Goal: Navigation & Orientation: Find specific page/section

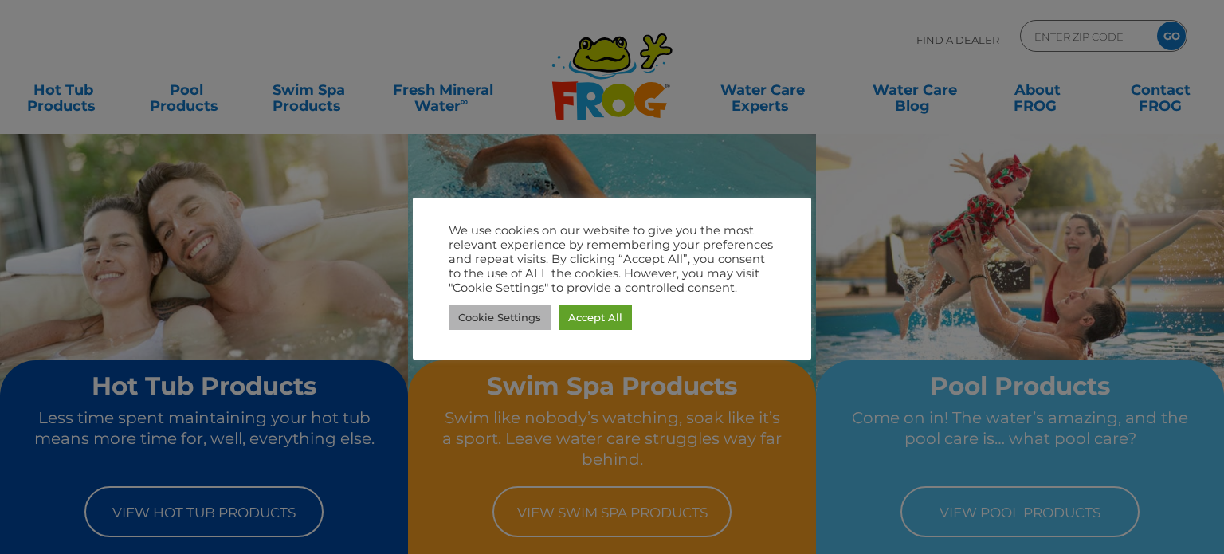
click at [510, 313] on link "Cookie Settings" at bounding box center [500, 317] width 102 height 25
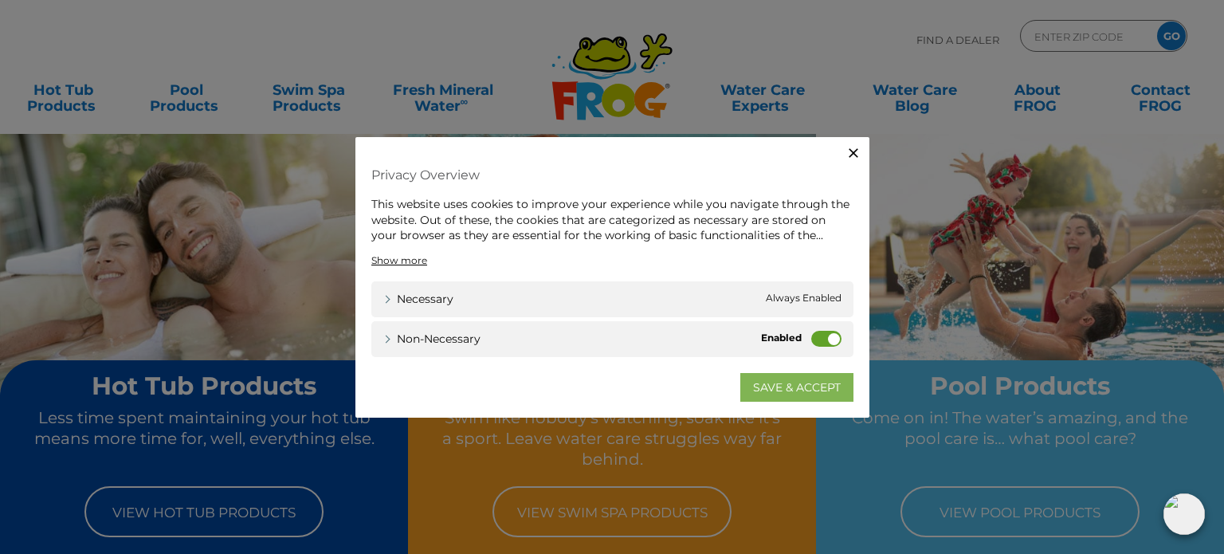
click at [784, 388] on link "SAVE & ACCEPT" at bounding box center [796, 386] width 113 height 29
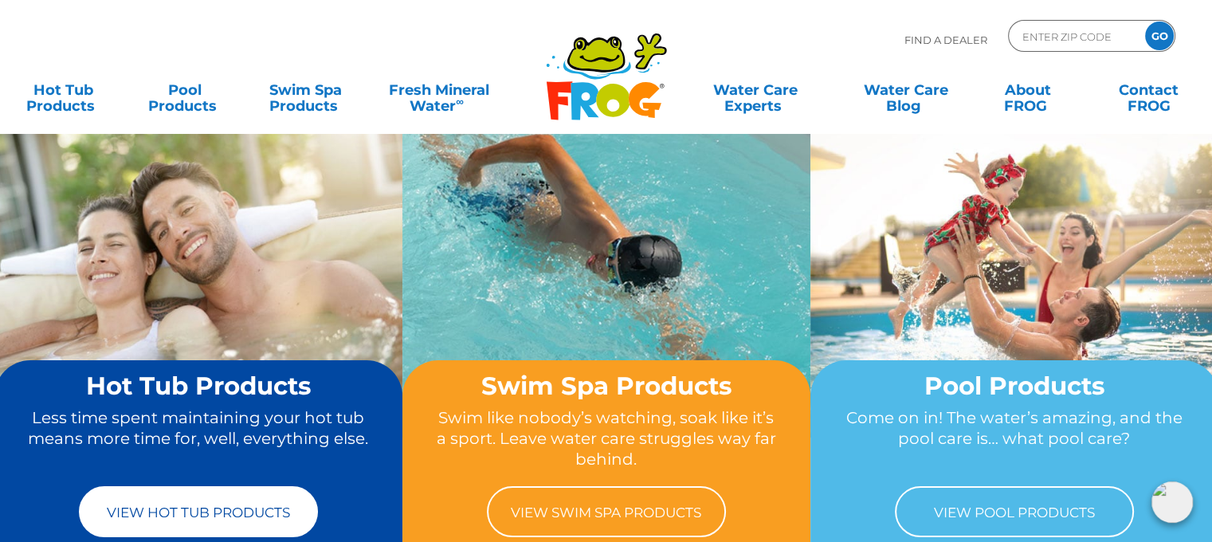
click at [190, 512] on link "View Hot Tub Products" at bounding box center [198, 511] width 239 height 51
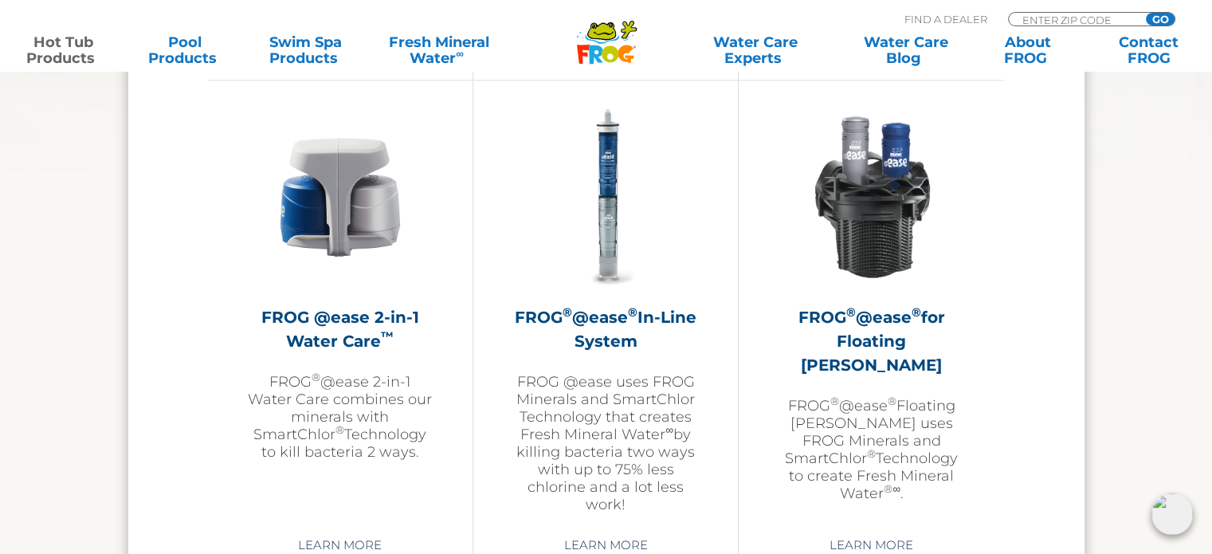
scroll to position [2353, 0]
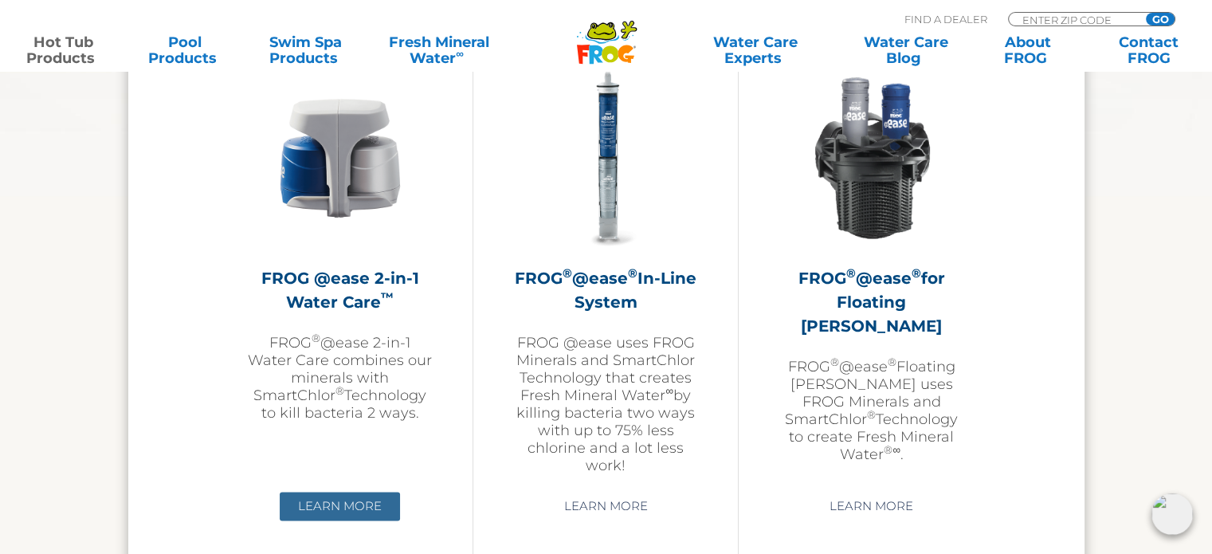
click at [341, 498] on link "Learn More" at bounding box center [340, 506] width 120 height 29
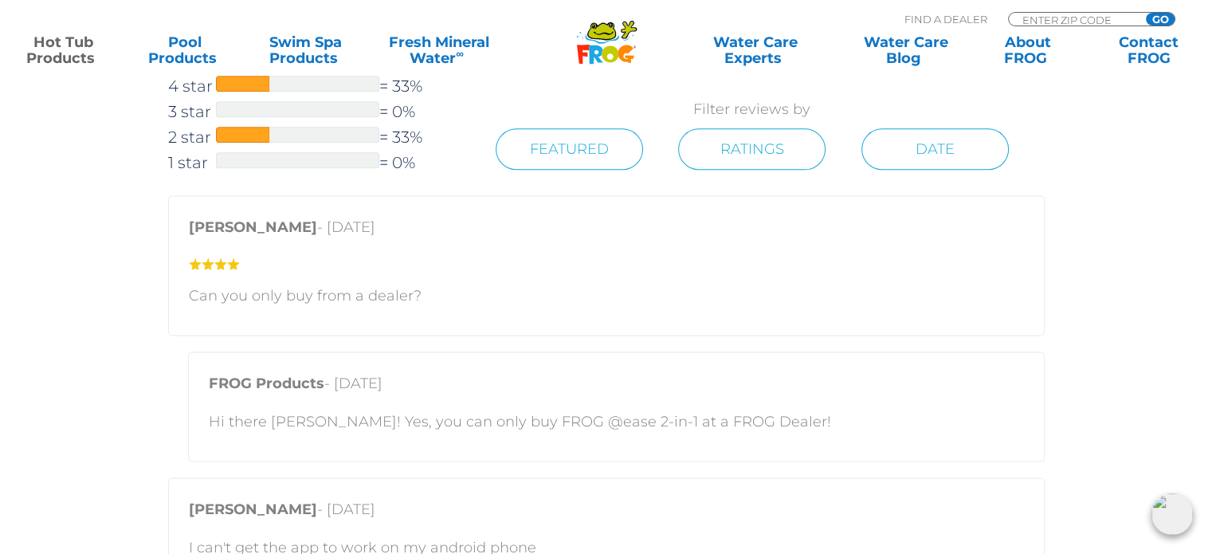
scroll to position [2126, 0]
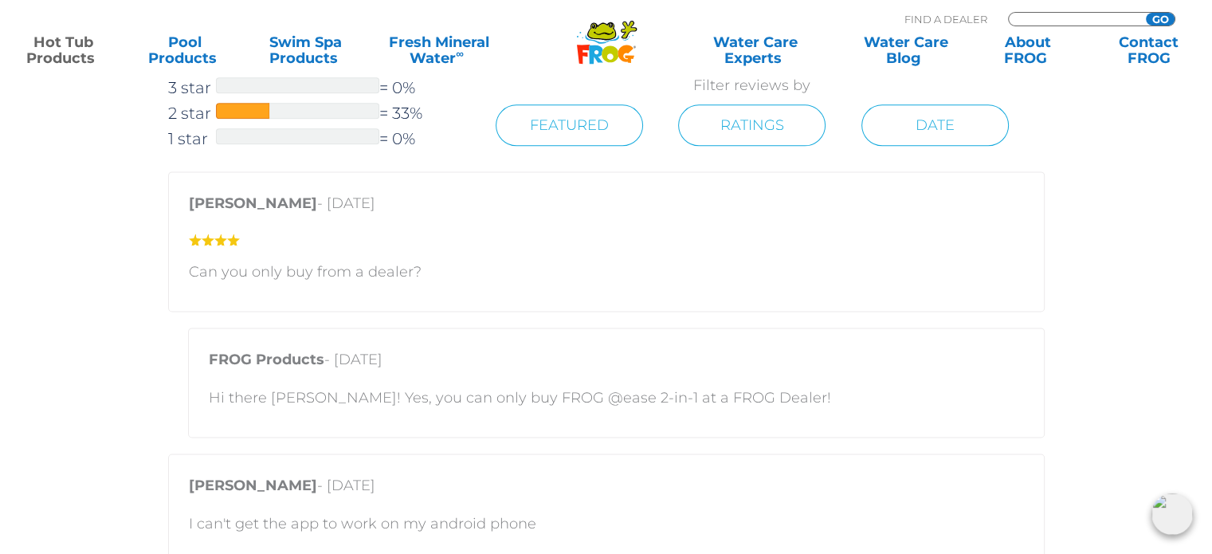
click at [1069, 16] on input "Zip Code Form" at bounding box center [1075, 20] width 108 height 14
type input "56058"
click at [1160, 13] on input "GO" at bounding box center [1160, 19] width 29 height 13
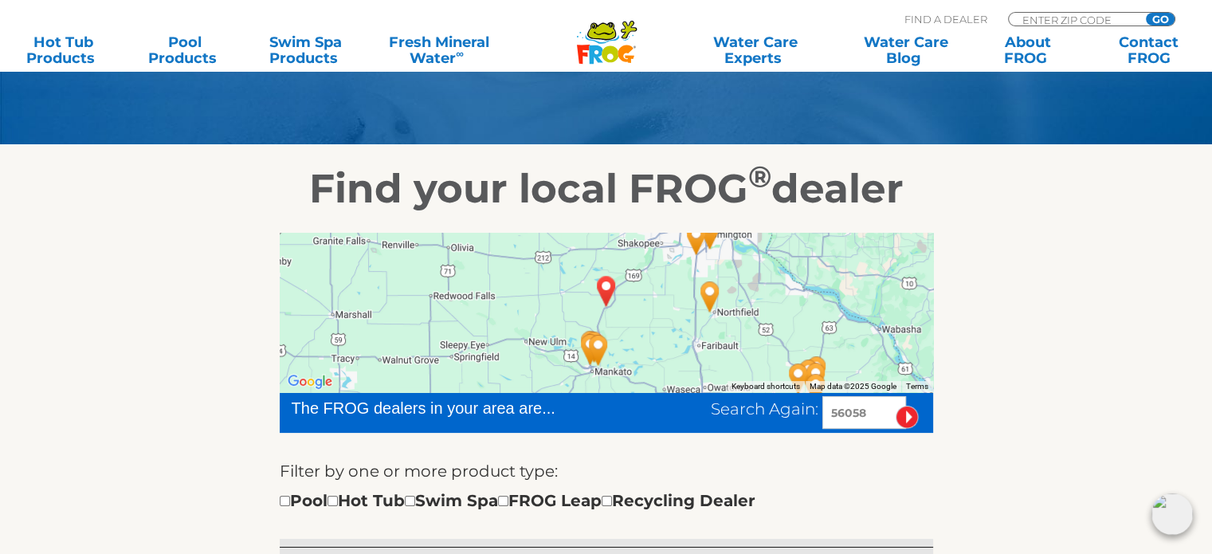
scroll to position [358, 0]
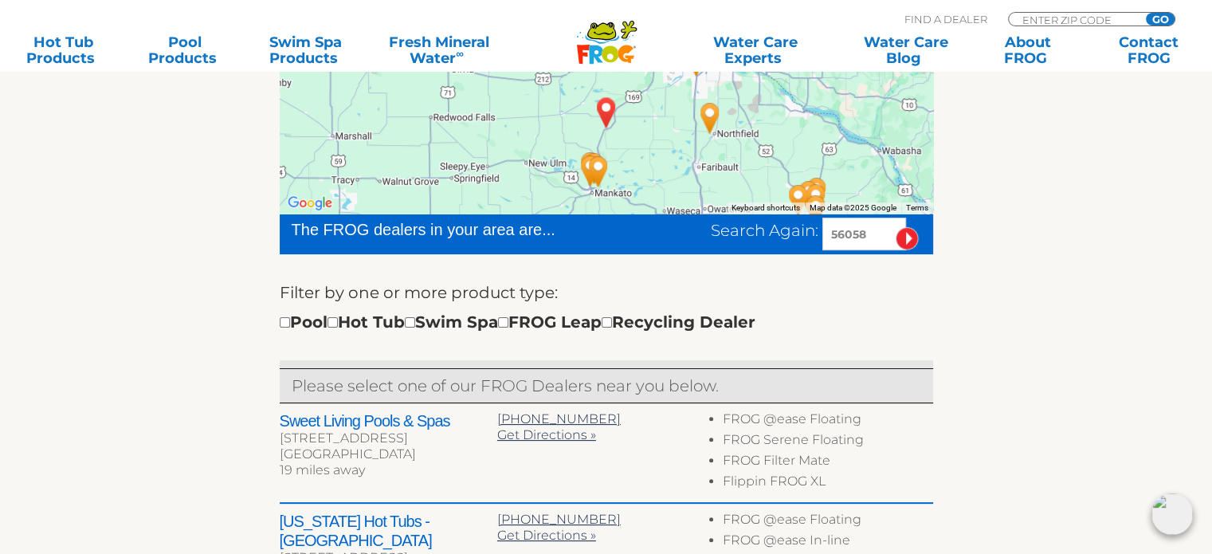
click at [344, 315] on div "Pool Hot Tub Swim Spa FROG Leap Recycling Dealer" at bounding box center [518, 322] width 476 height 26
click at [338, 320] on input "checkbox" at bounding box center [333, 322] width 10 height 10
checkbox input "true"
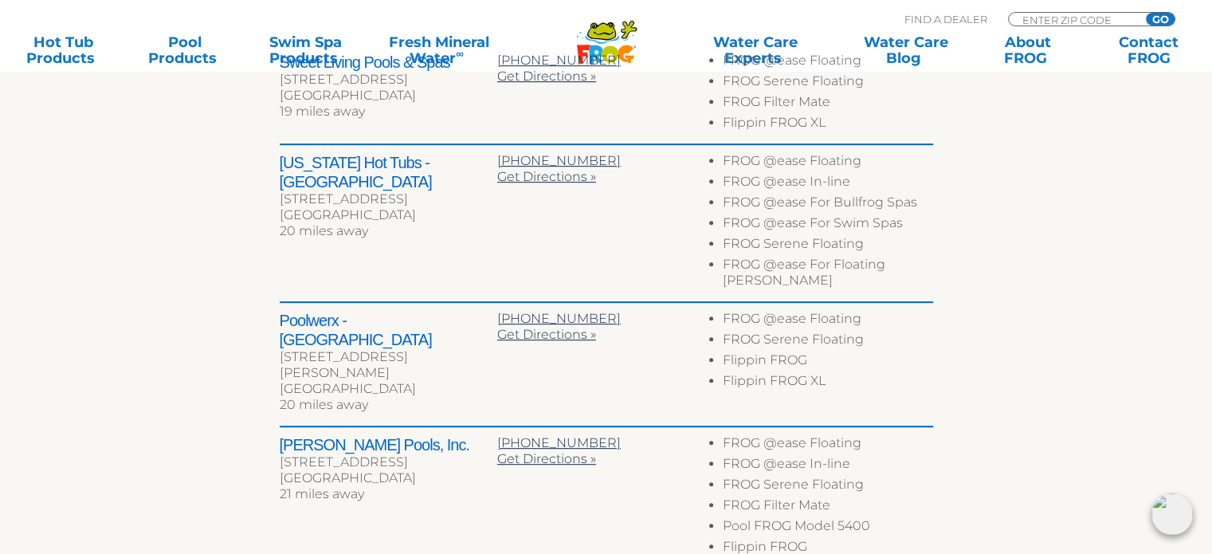
scroll to position [889, 0]
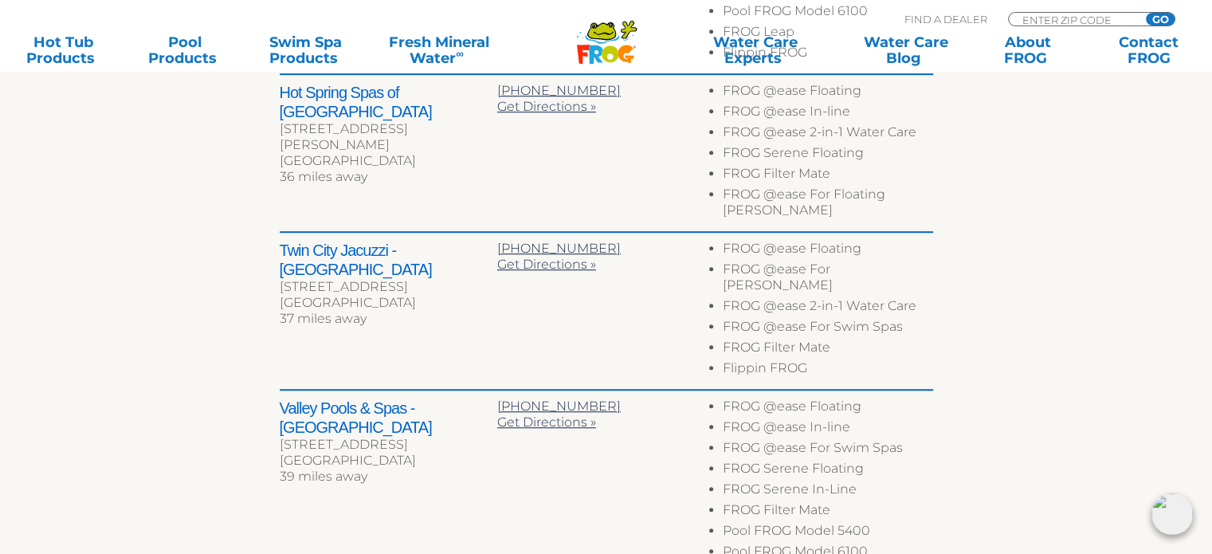
scroll to position [1292, 0]
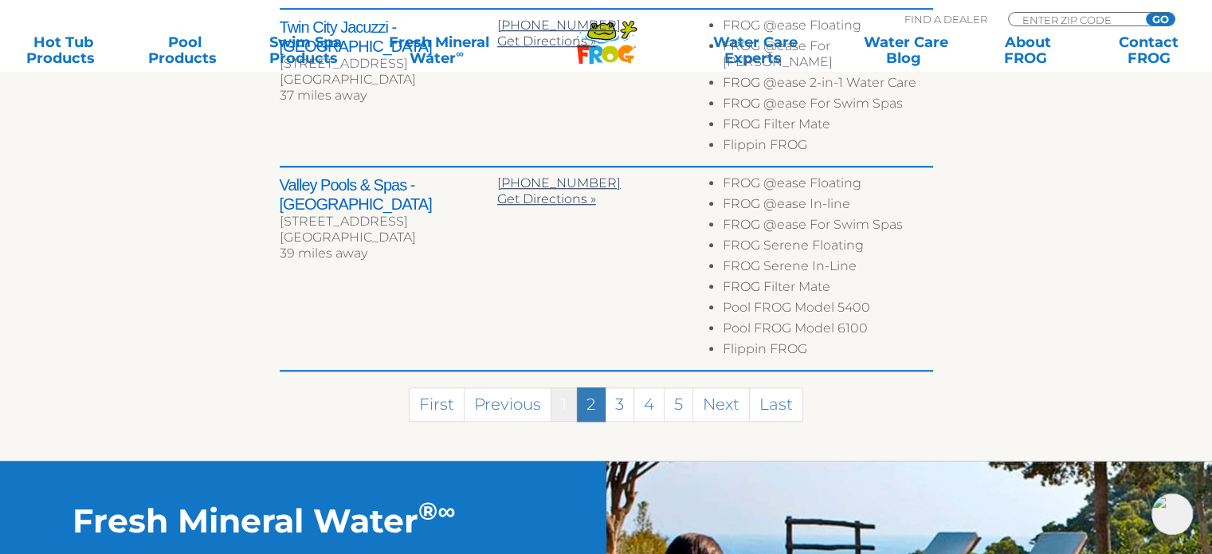
click at [563, 387] on link "1" at bounding box center [564, 404] width 26 height 34
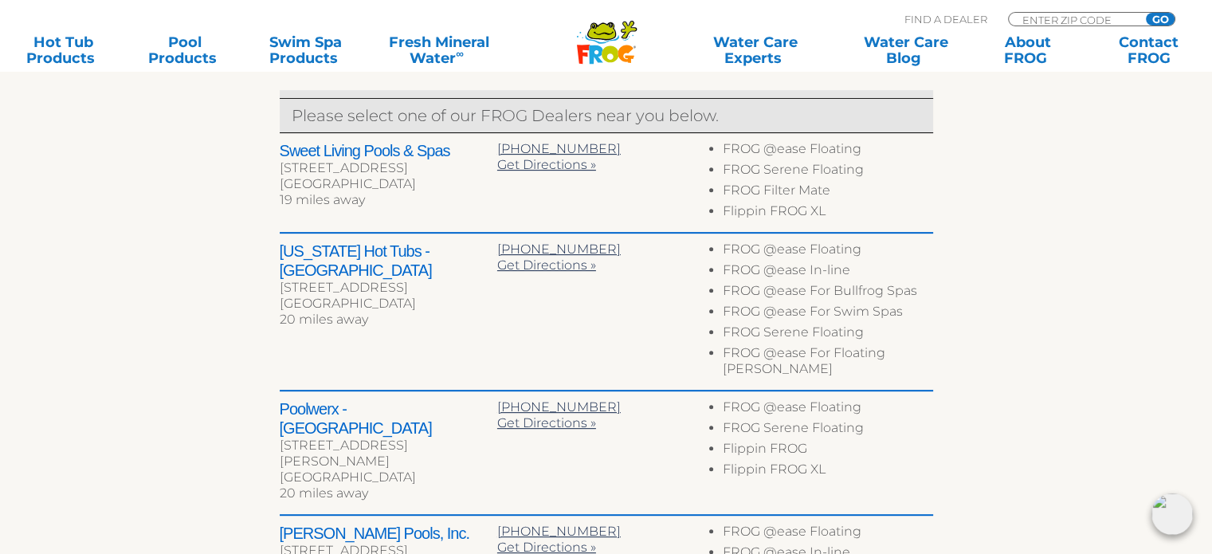
scroll to position [631, 0]
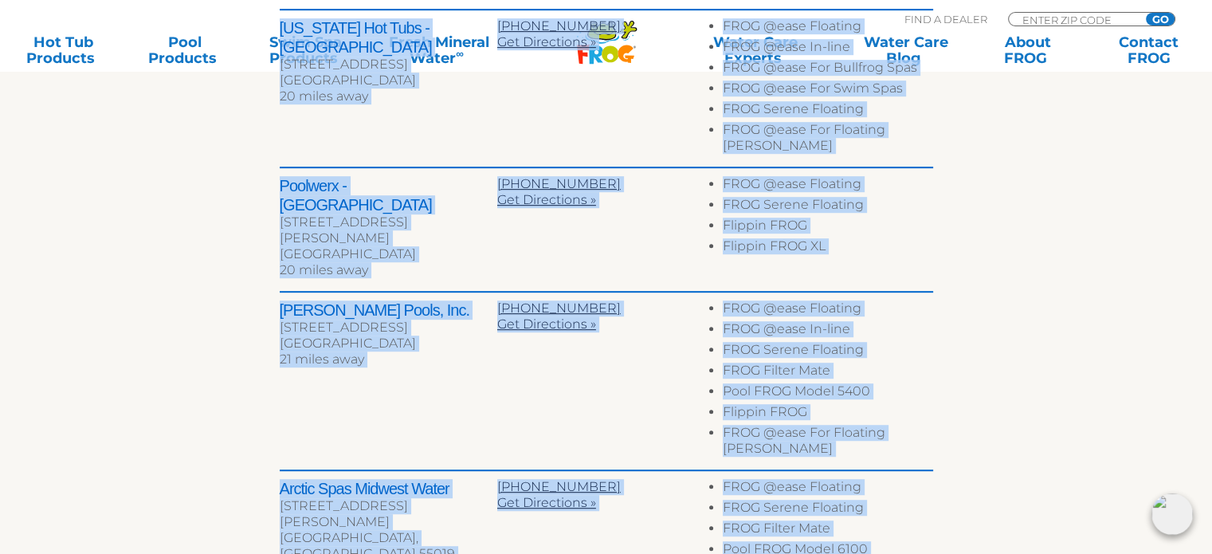
drag, startPoint x: 269, startPoint y: 146, endPoint x: 935, endPoint y: 564, distance: 786.1
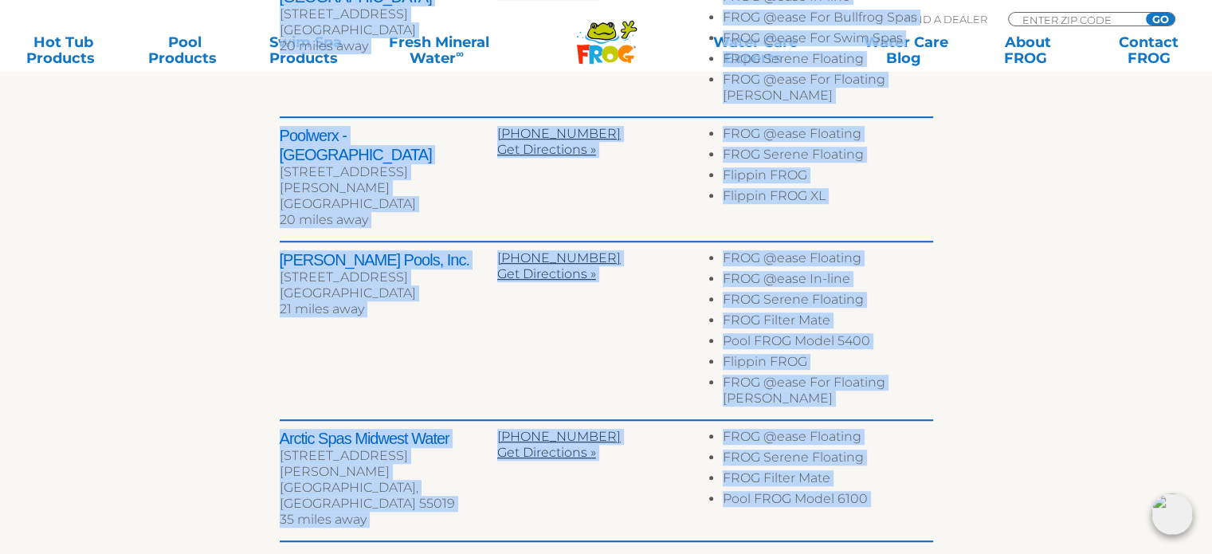
copy div "Lorem Ipsumd Sitam & Cons 1469 A Elitseddoe Te Incidid, UT 19110 77 labor etdo …"
click at [1090, 225] on div "To navigate the map with touch gestures double-tap and hold your finger on the …" at bounding box center [606, 61] width 980 height 1141
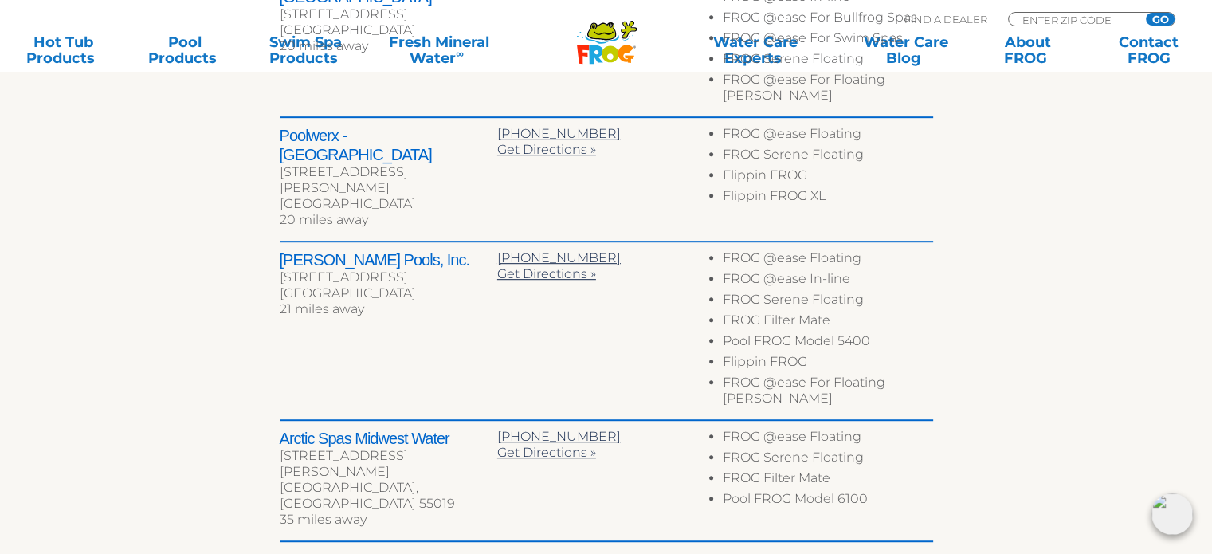
click at [360, 250] on h2 "[PERSON_NAME] Pools, Inc." at bounding box center [389, 259] width 218 height 19
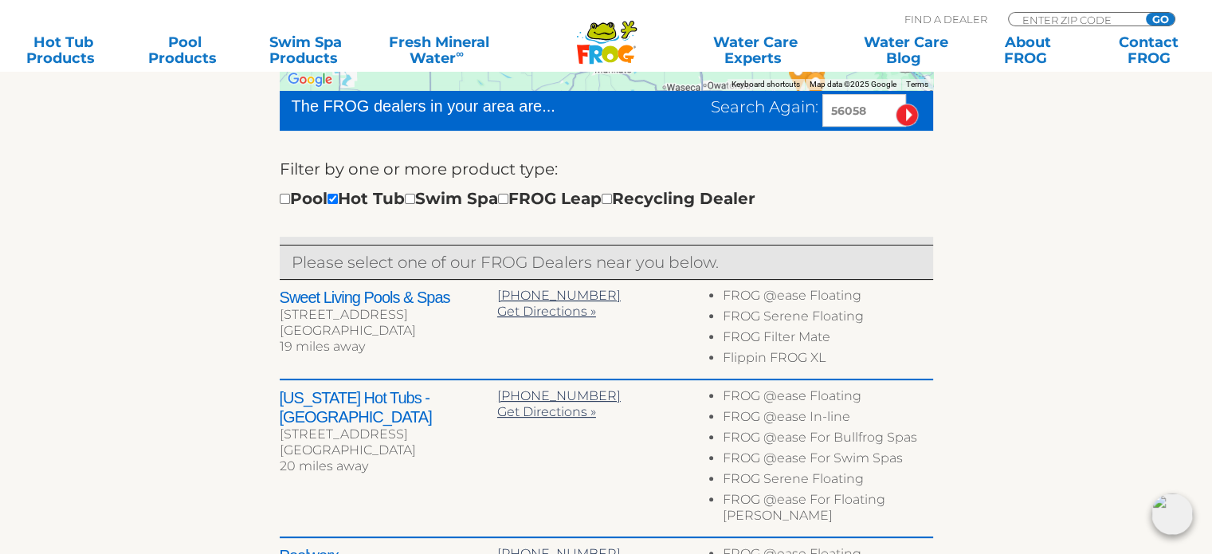
scroll to position [522, 0]
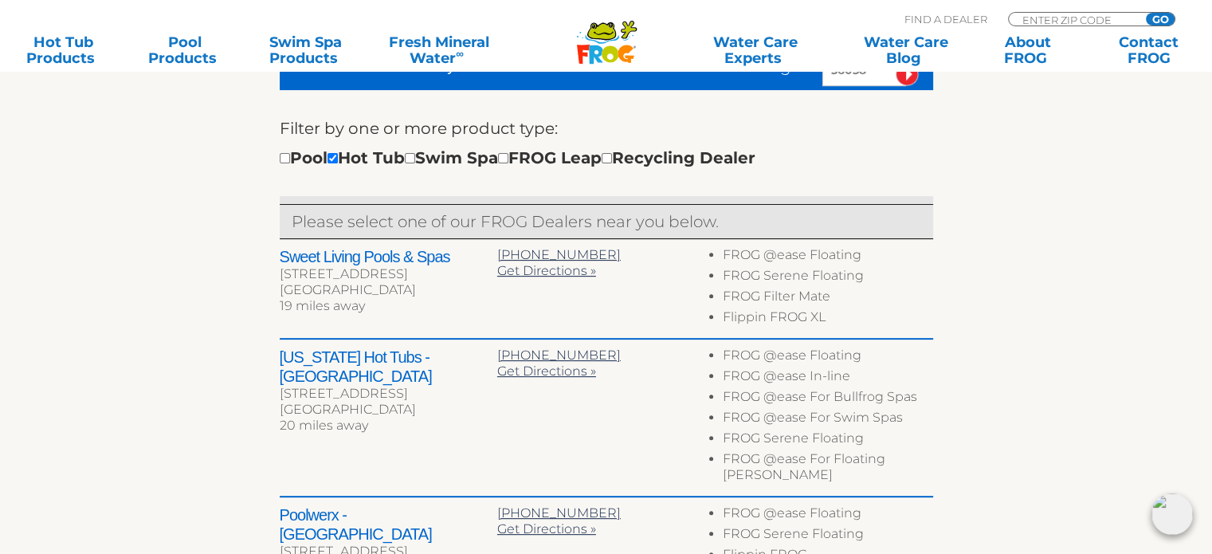
click at [344, 254] on h2 "Sweet Living Pools & Spas" at bounding box center [389, 256] width 218 height 19
click at [560, 272] on span "Get Directions »" at bounding box center [546, 270] width 99 height 15
click at [1063, 233] on div "To navigate the map with touch gestures double-tap and hold your finger on the …" at bounding box center [606, 440] width 980 height 1141
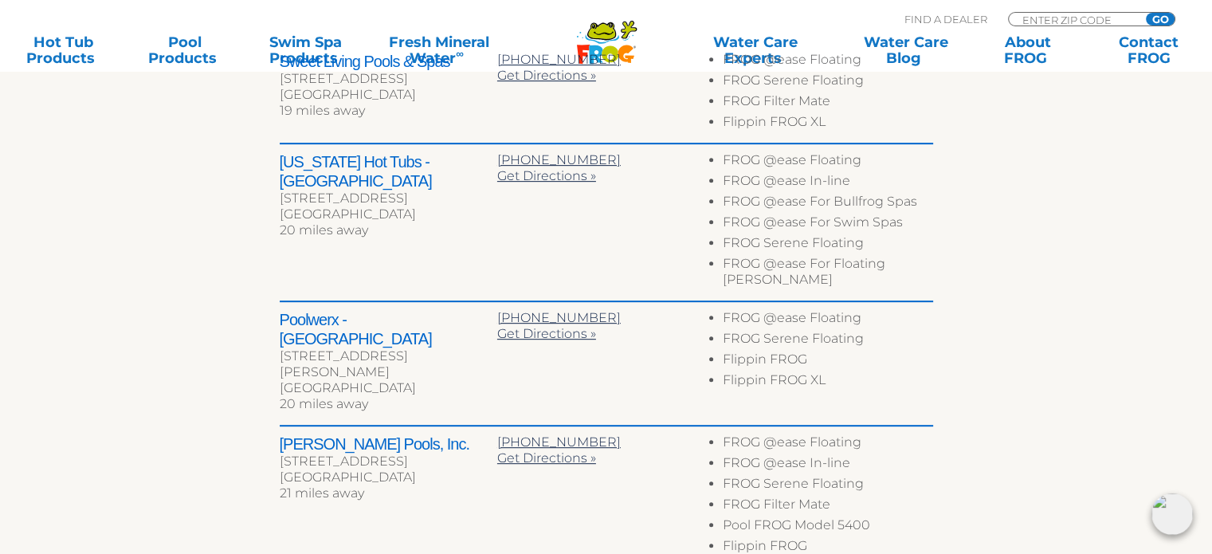
scroll to position [727, 0]
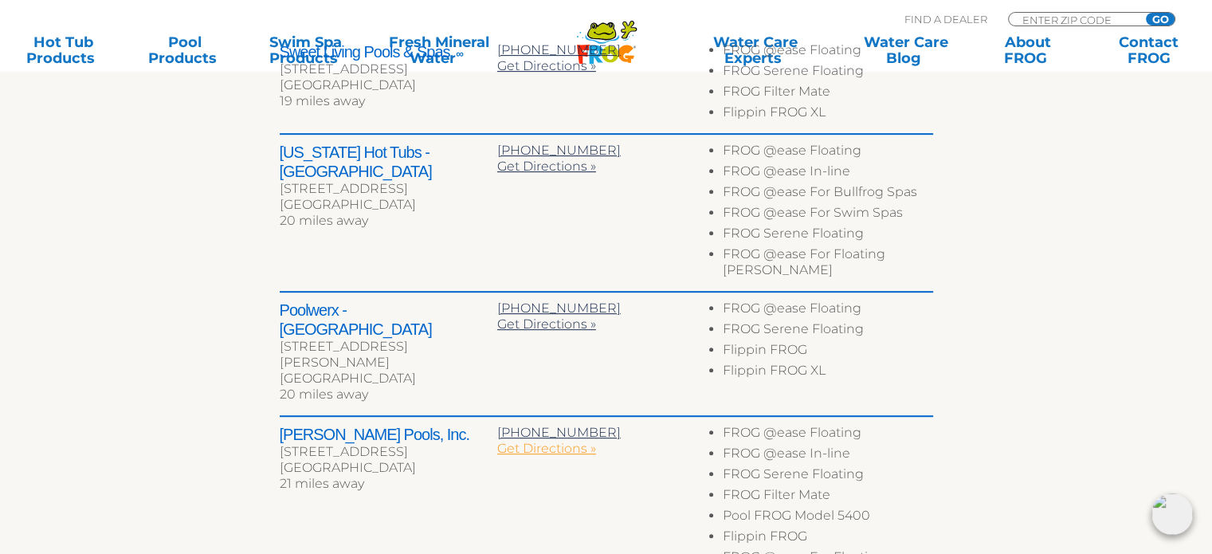
click at [560, 441] on span "Get Directions »" at bounding box center [546, 448] width 99 height 15
click at [372, 148] on h2 "[US_STATE] Hot Tubs - [GEOGRAPHIC_DATA]" at bounding box center [389, 162] width 218 height 38
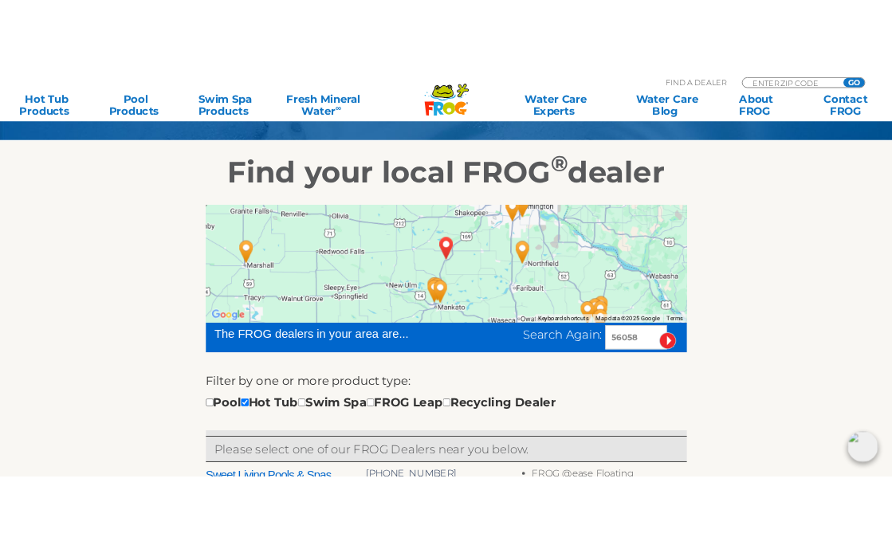
scroll to position [453, 0]
